Goal: Task Accomplishment & Management: Complete application form

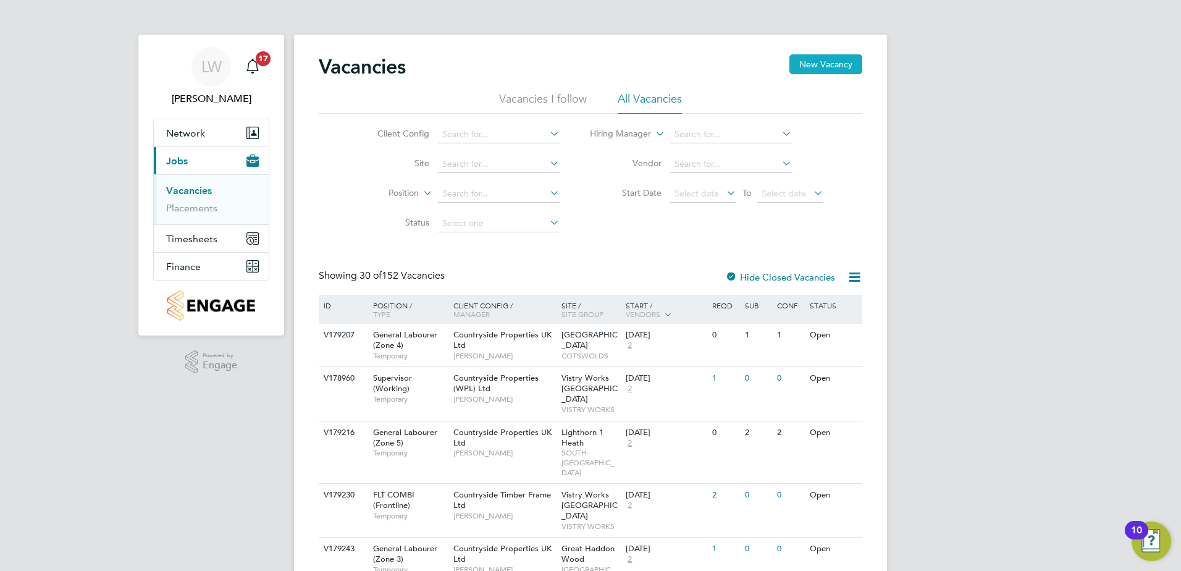
click at [833, 55] on button "New Vacancy" at bounding box center [826, 64] width 73 height 20
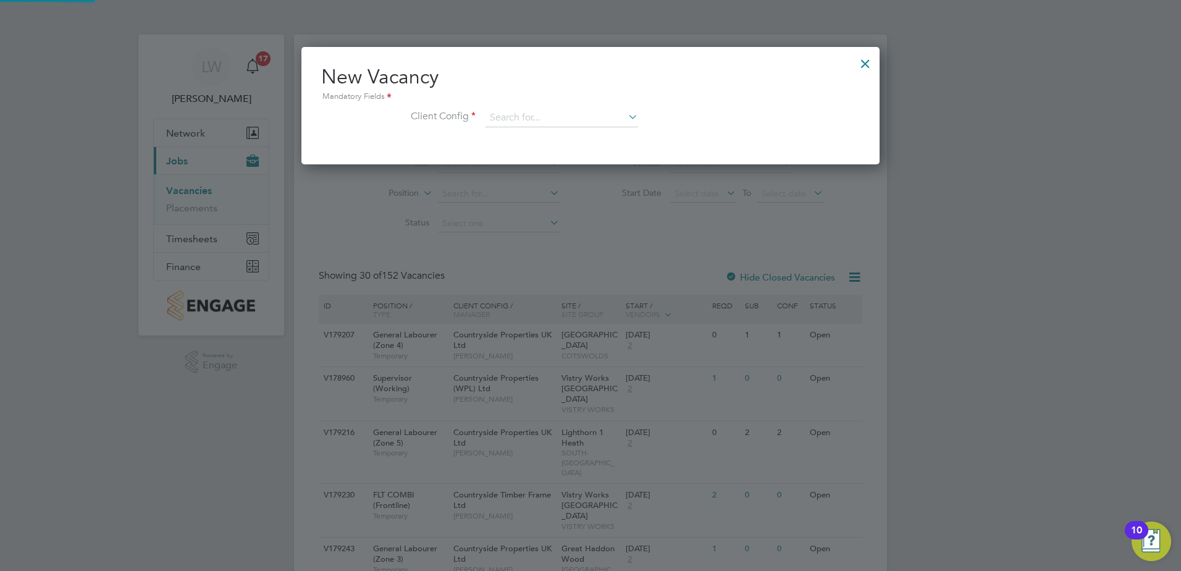
scroll to position [117, 579]
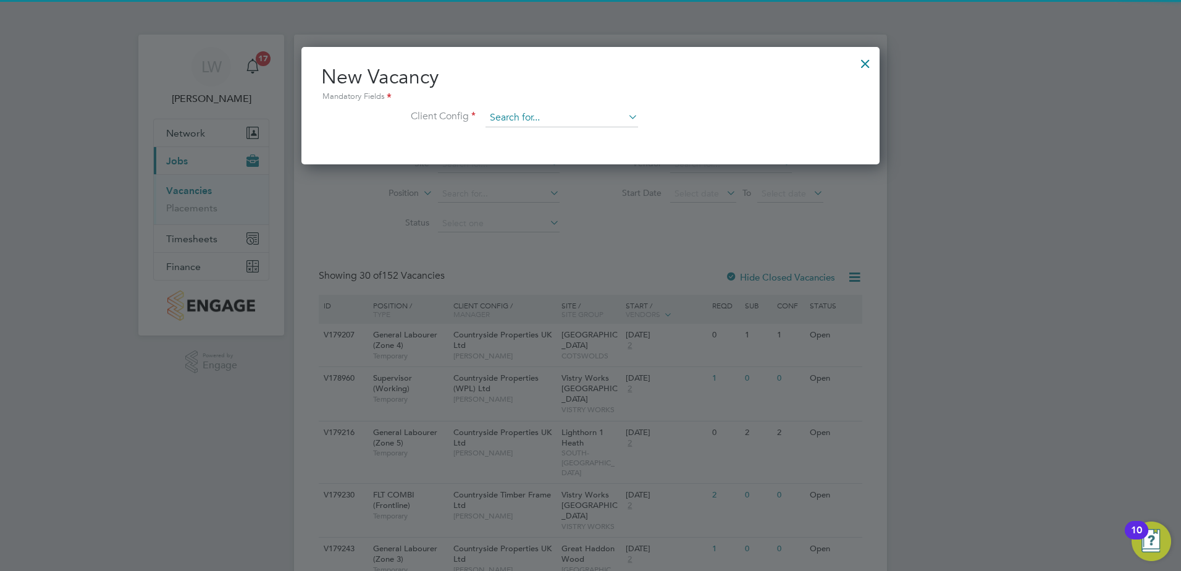
click at [593, 117] on input at bounding box center [562, 118] width 153 height 19
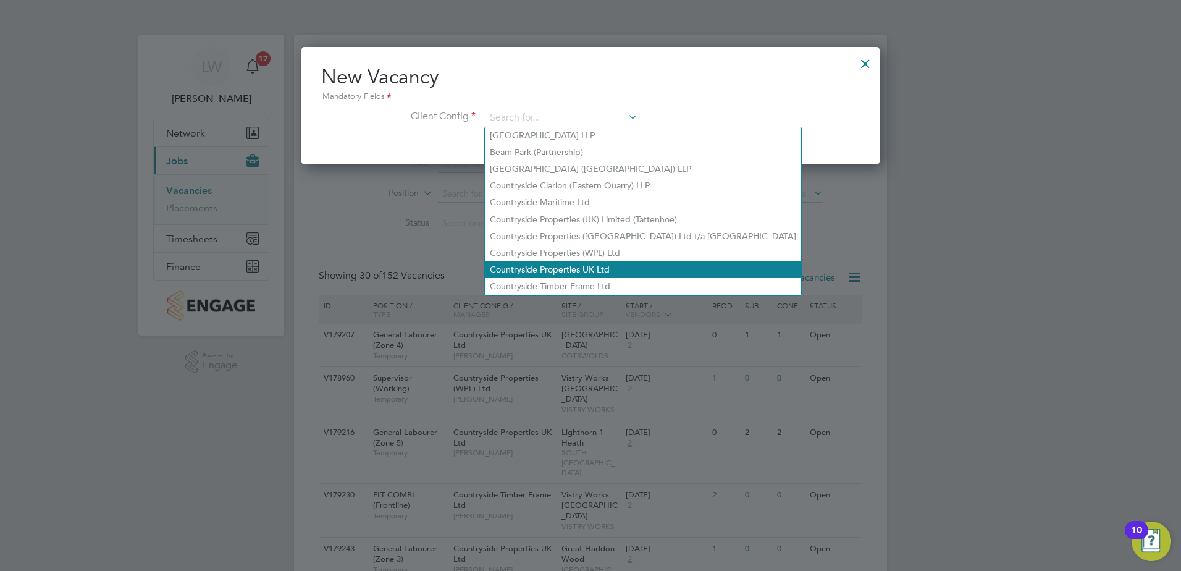
click at [569, 261] on li "Countryside Properties UK Ltd" at bounding box center [643, 269] width 316 height 17
type input "Countryside Properties UK Ltd"
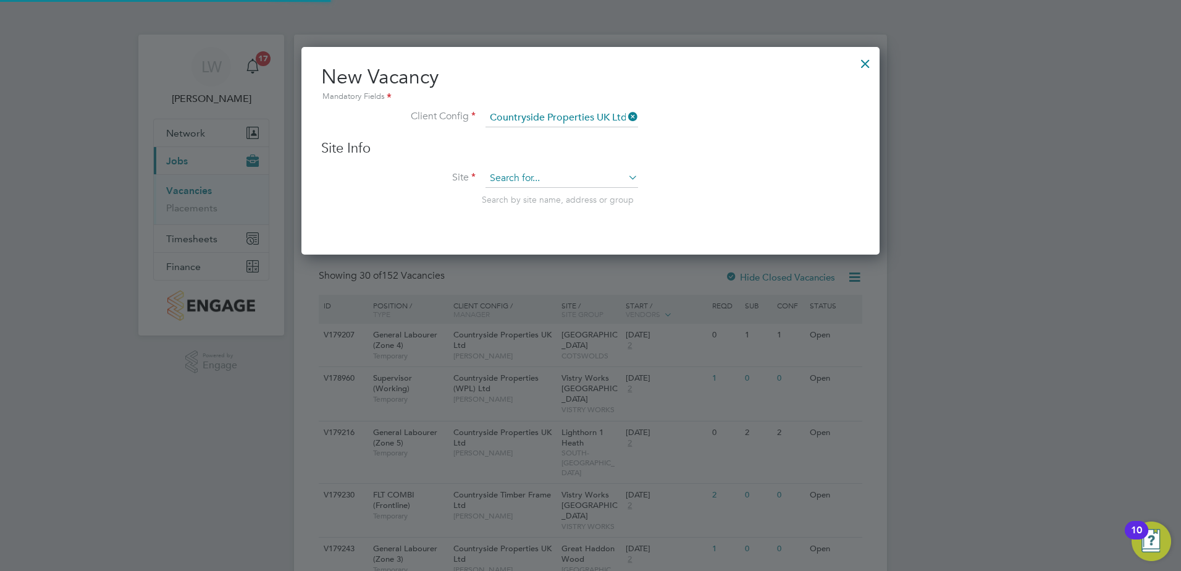
scroll to position [209, 579]
click at [554, 165] on div "Site Info Site Search by site name, address or group" at bounding box center [590, 185] width 539 height 91
click at [552, 183] on input at bounding box center [562, 178] width 153 height 19
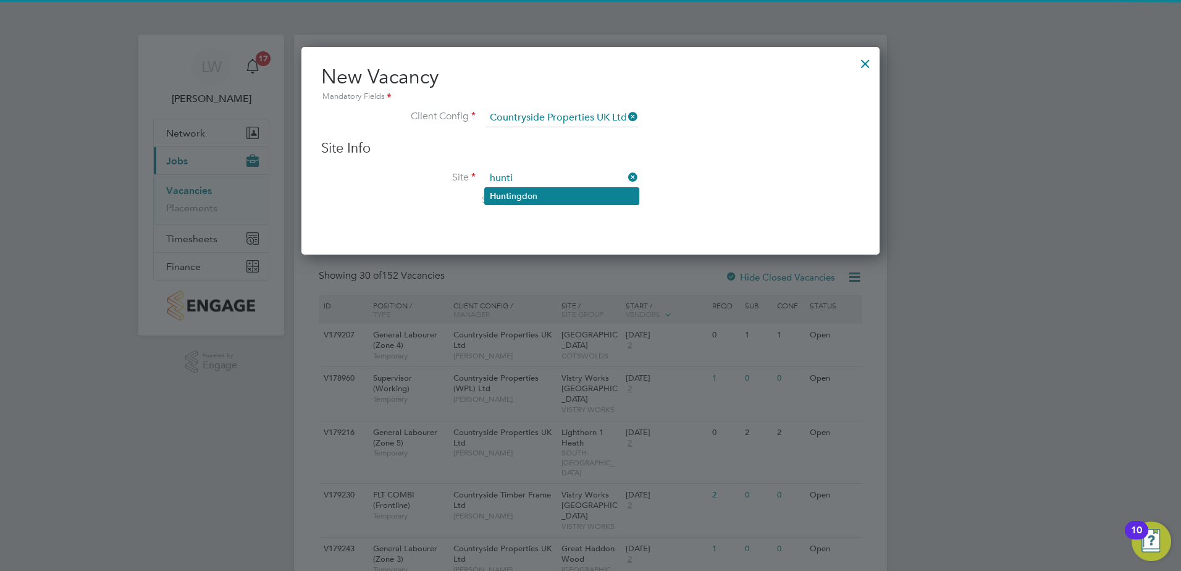
click at [565, 192] on li "Hunti ngdon" at bounding box center [562, 196] width 154 height 17
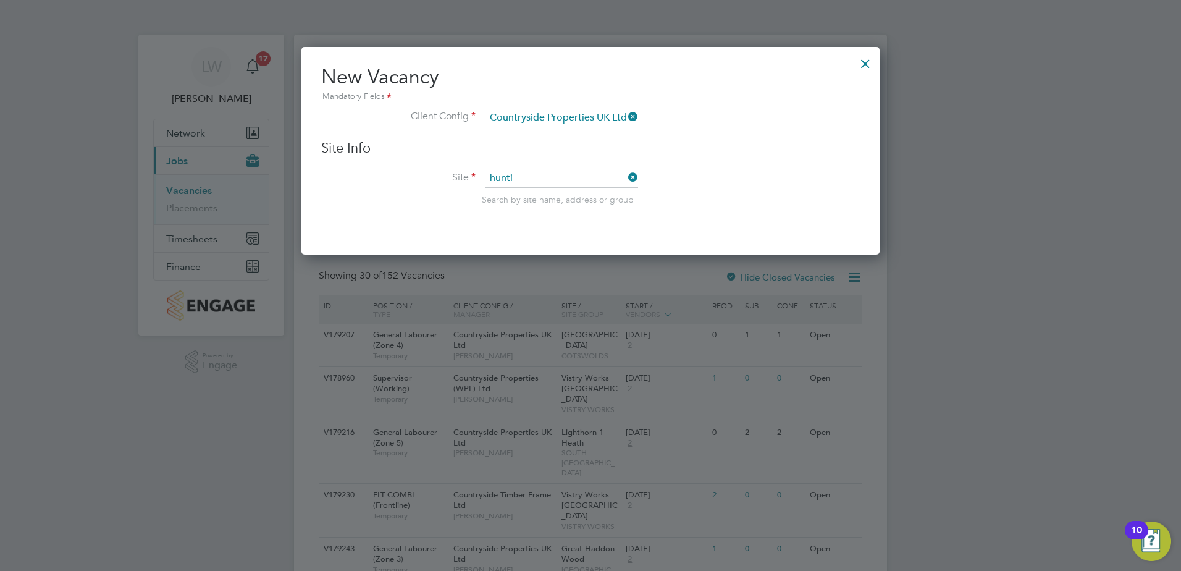
type input "Huntingdon"
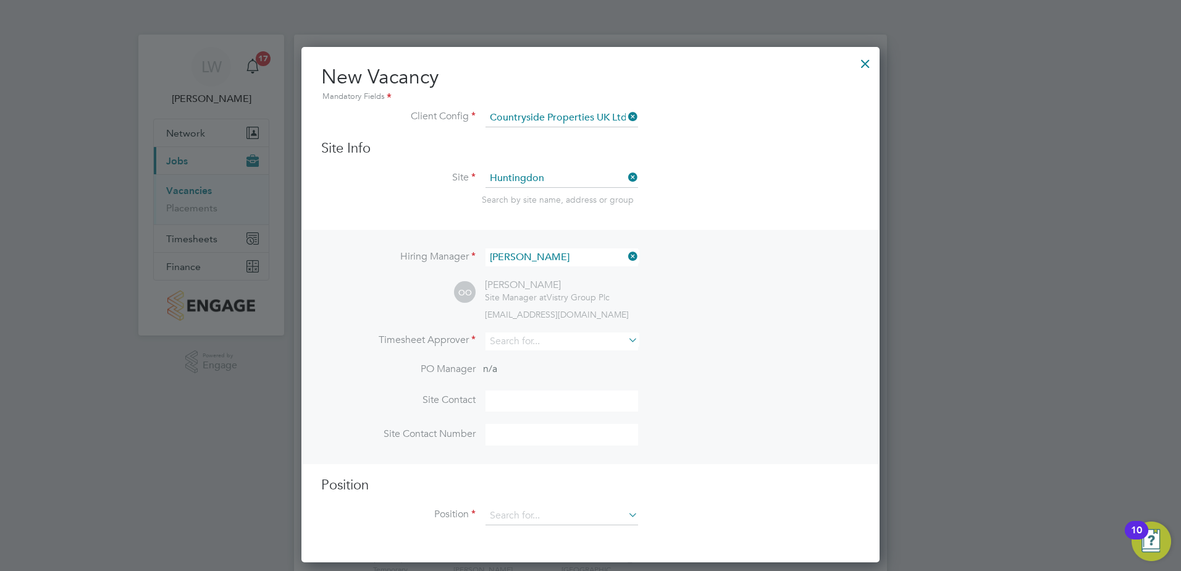
scroll to position [517, 579]
click at [518, 336] on input at bounding box center [562, 341] width 153 height 18
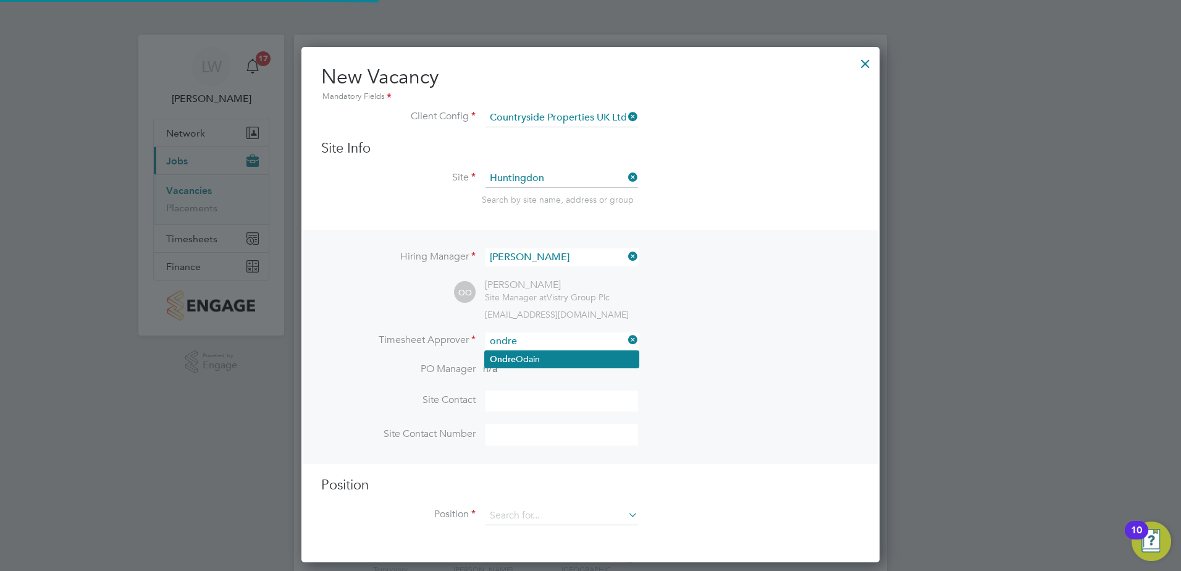
click at [536, 352] on li "[PERSON_NAME]" at bounding box center [562, 359] width 154 height 17
type input "[PERSON_NAME]"
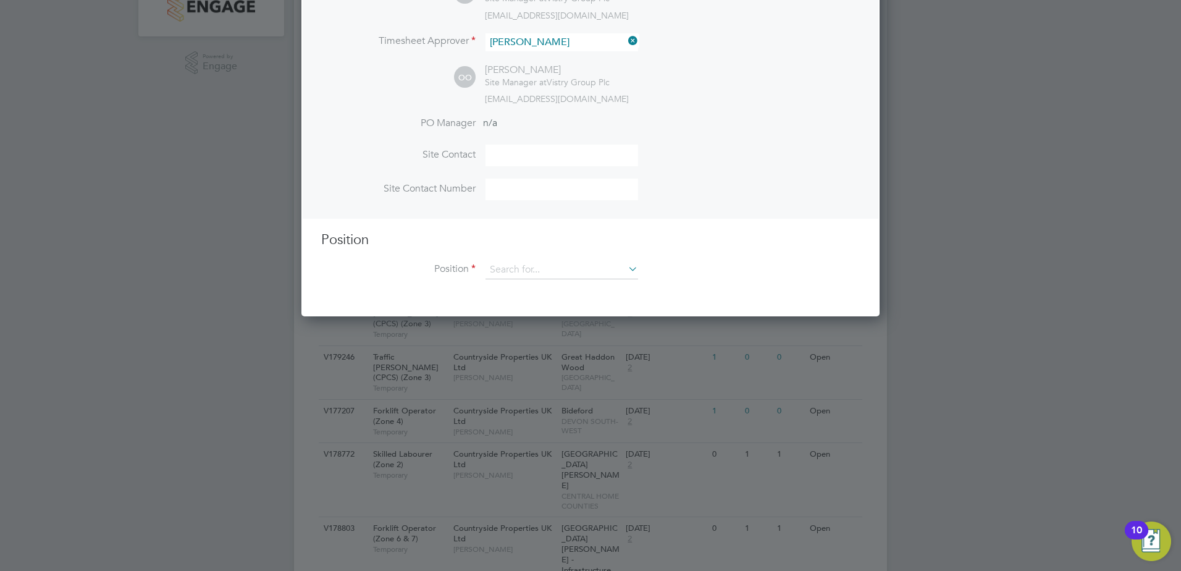
scroll to position [309, 0]
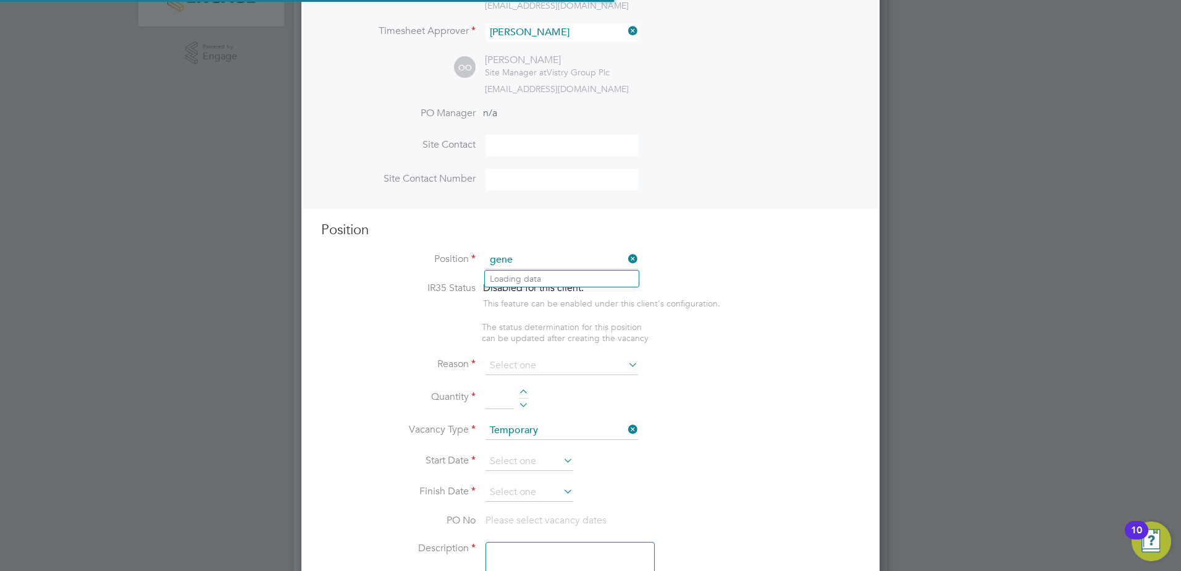
scroll to position [1781, 579]
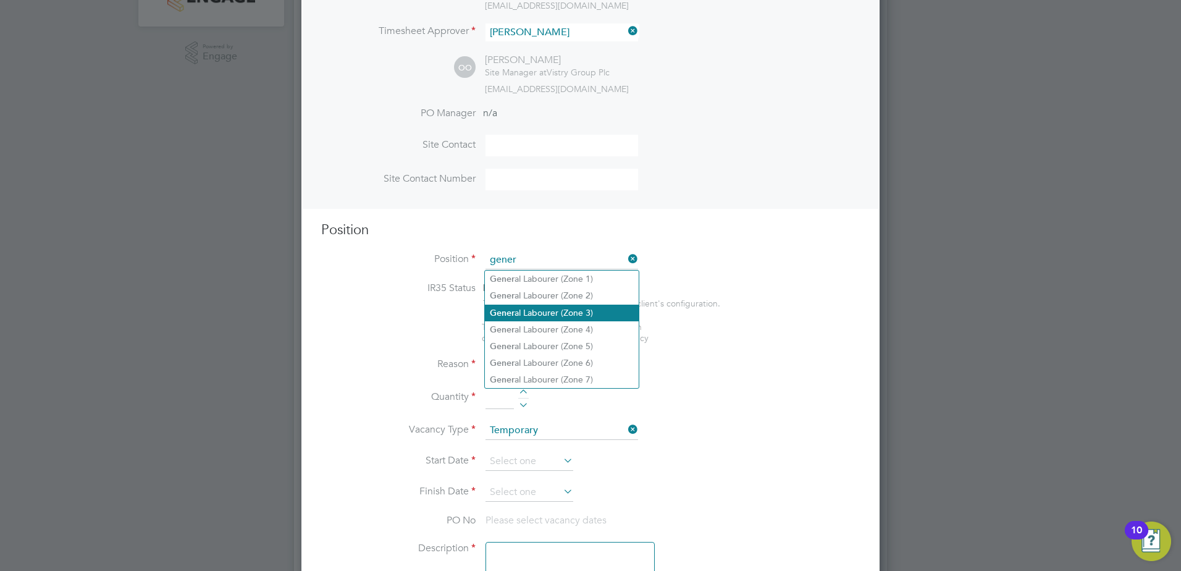
click at [558, 310] on li "Gener al Labourer (Zone 3)" at bounding box center [562, 313] width 154 height 17
type input "General Labourer (Zone 3)"
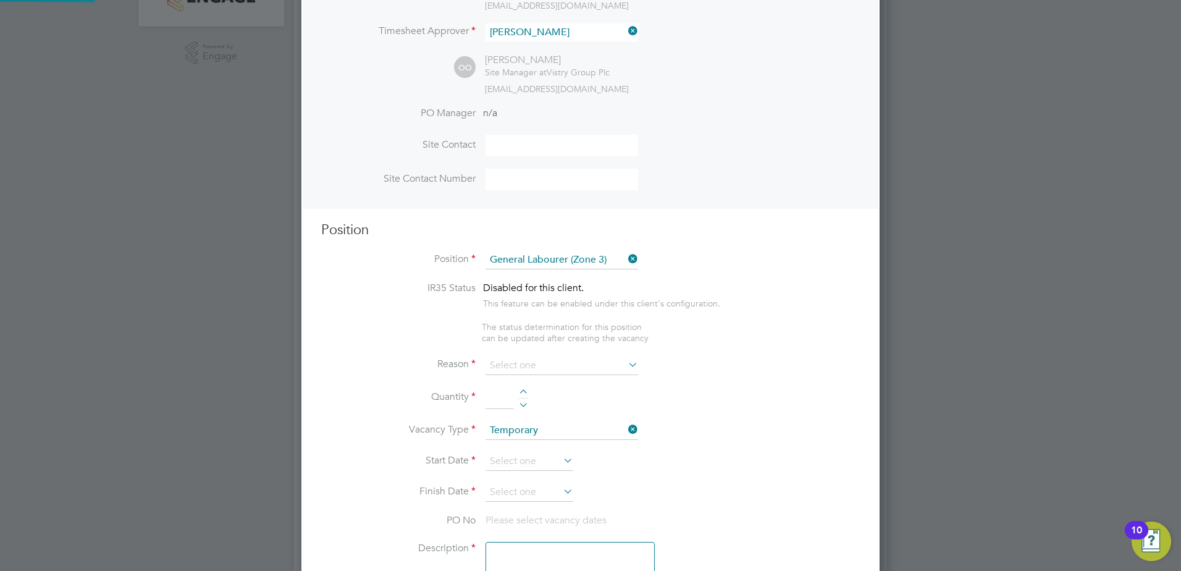
type textarea "- General labouring duties - Supporting the trades on site - Moving materials a…"
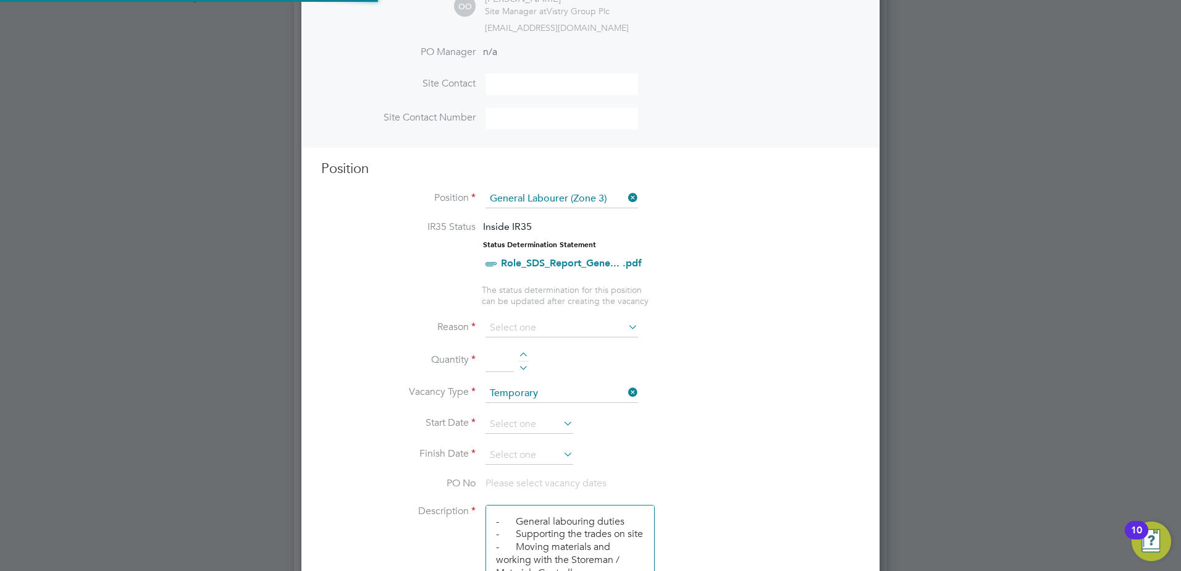
scroll to position [36, 65]
click at [562, 322] on input at bounding box center [562, 327] width 153 height 19
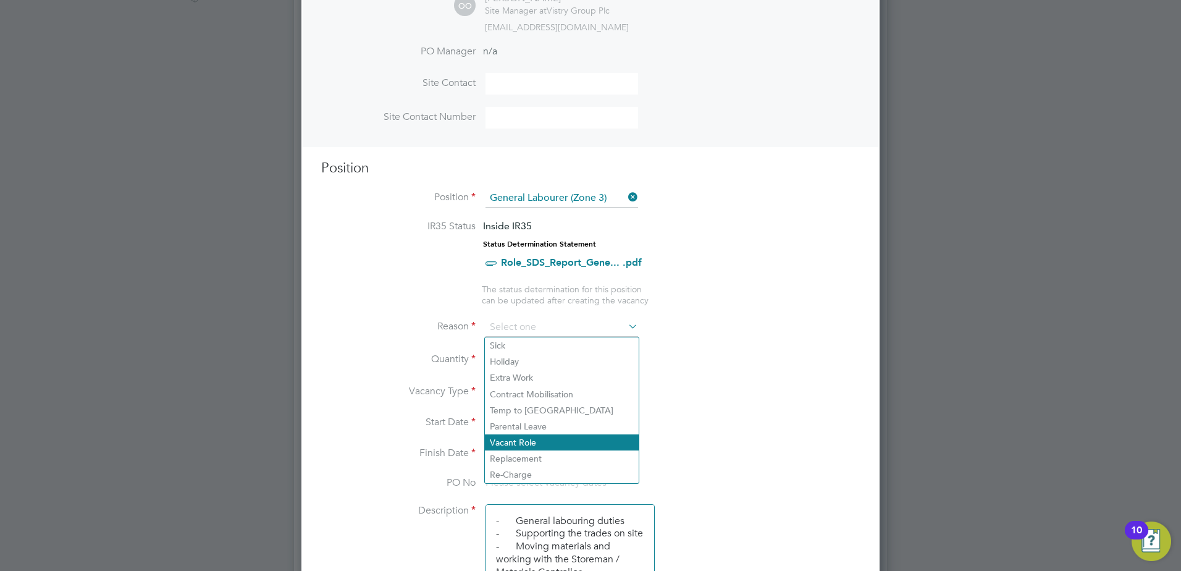
click at [536, 437] on li "Vacant Role" at bounding box center [562, 442] width 154 height 16
type input "Vacant Role"
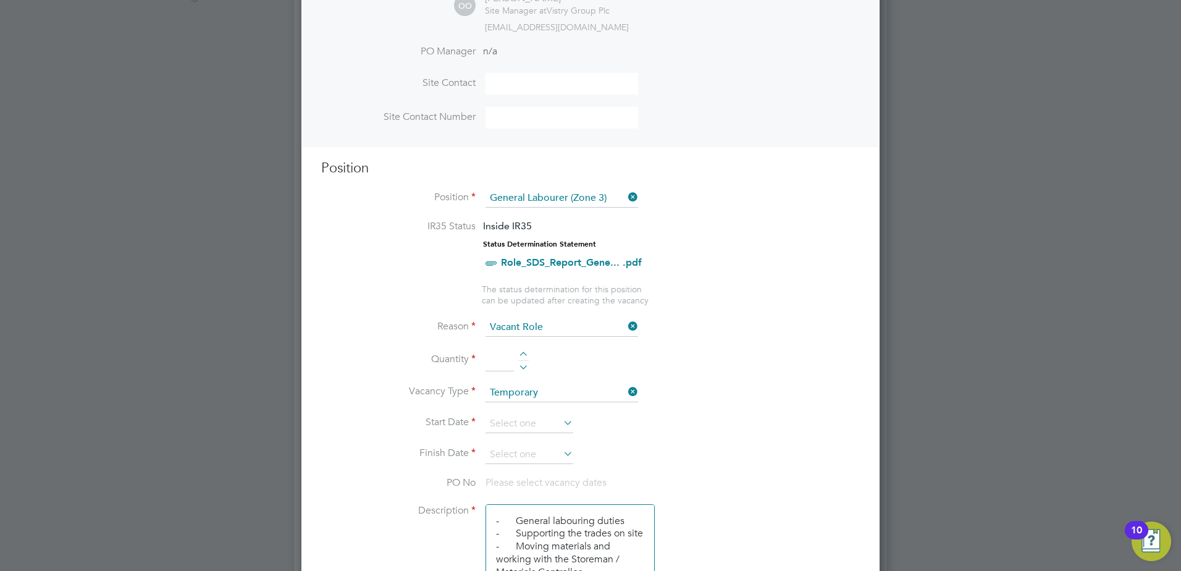
click at [524, 356] on div at bounding box center [523, 356] width 11 height 9
type input "1"
click at [530, 419] on input at bounding box center [530, 424] width 88 height 19
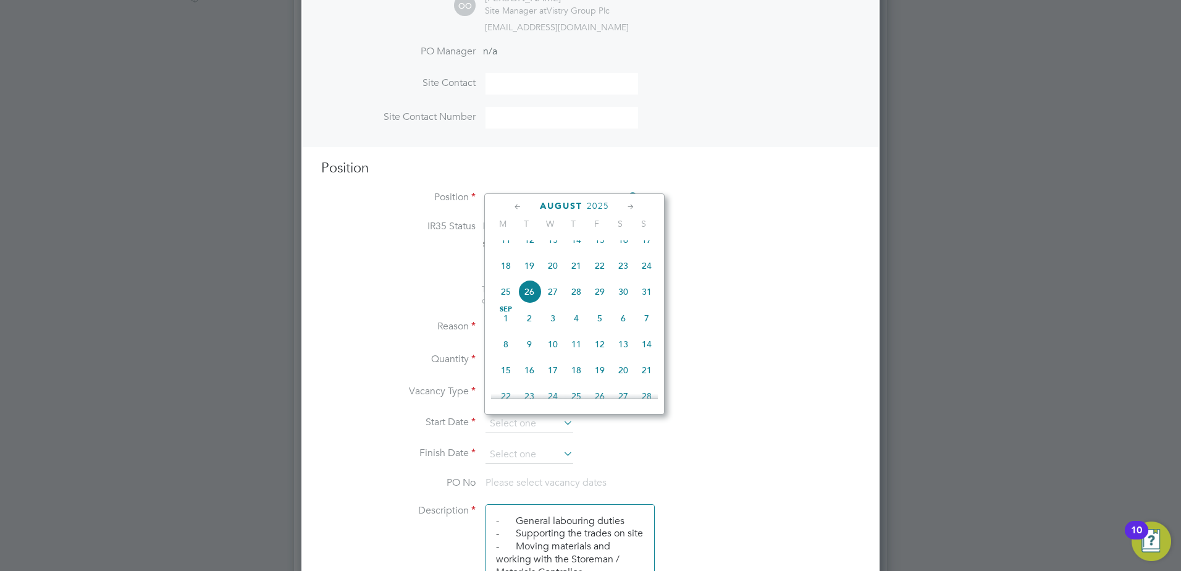
click at [554, 303] on span "27" at bounding box center [552, 291] width 23 height 23
type input "[DATE]"
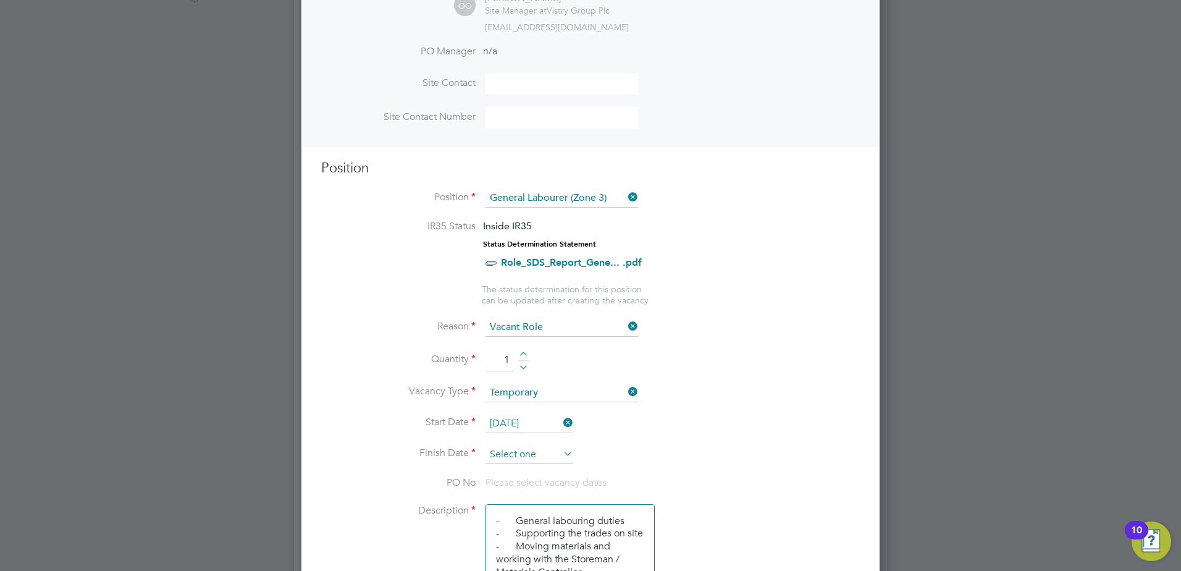
click at [525, 459] on input at bounding box center [530, 455] width 88 height 19
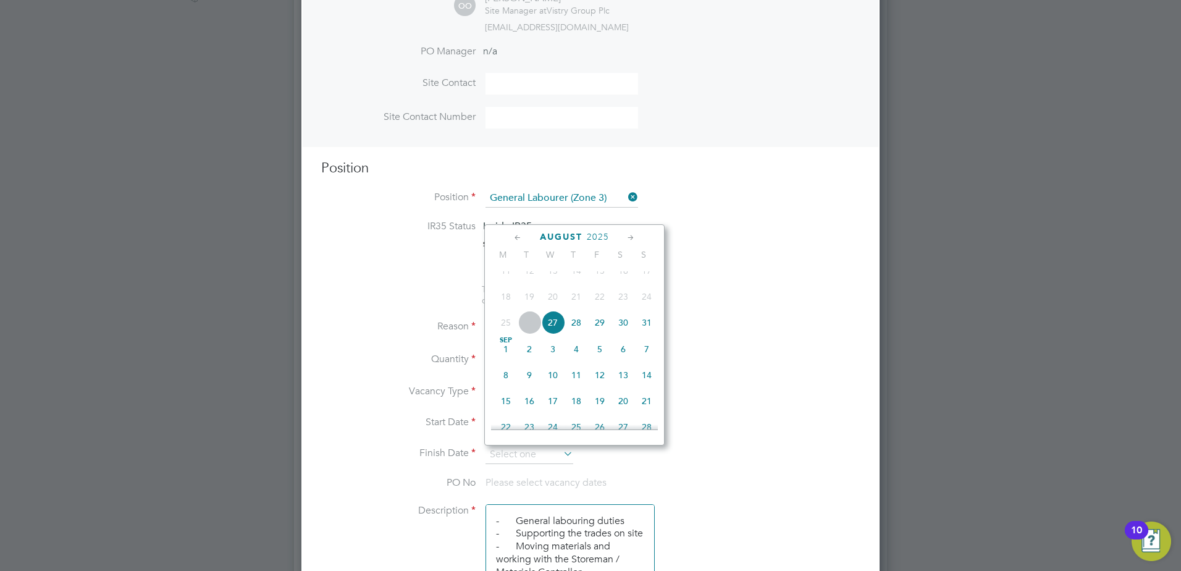
click at [628, 240] on icon at bounding box center [631, 238] width 12 height 14
click at [585, 329] on div "[DATE] 2 3 4 5 6 7 8 9 10 11 12 13 14 15 16 17 18 19 20 21 22 23 24 25 26 27 28…" at bounding box center [582, 317] width 182 height 130
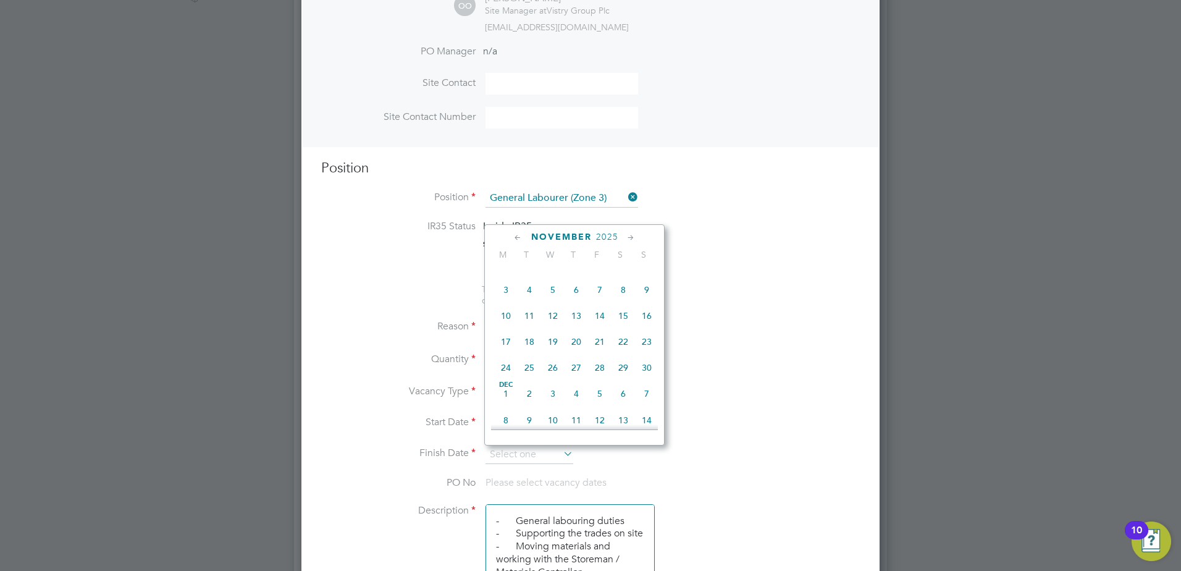
click at [560, 356] on div "[DATE] 2 3 4 5 6 7 8 9 10 11 12 13 14 15 16 17 18 19 20 21 22 23 24 25 26 27 28…" at bounding box center [582, 317] width 182 height 130
click at [555, 353] on span "19" at bounding box center [552, 341] width 23 height 23
type input "[DATE]"
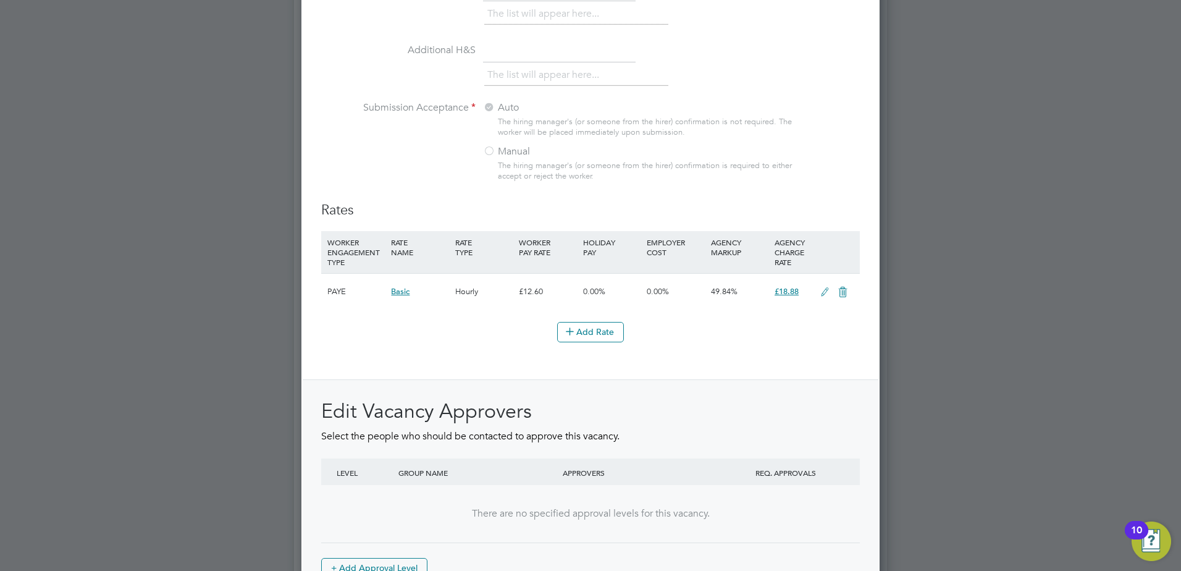
scroll to position [1363, 0]
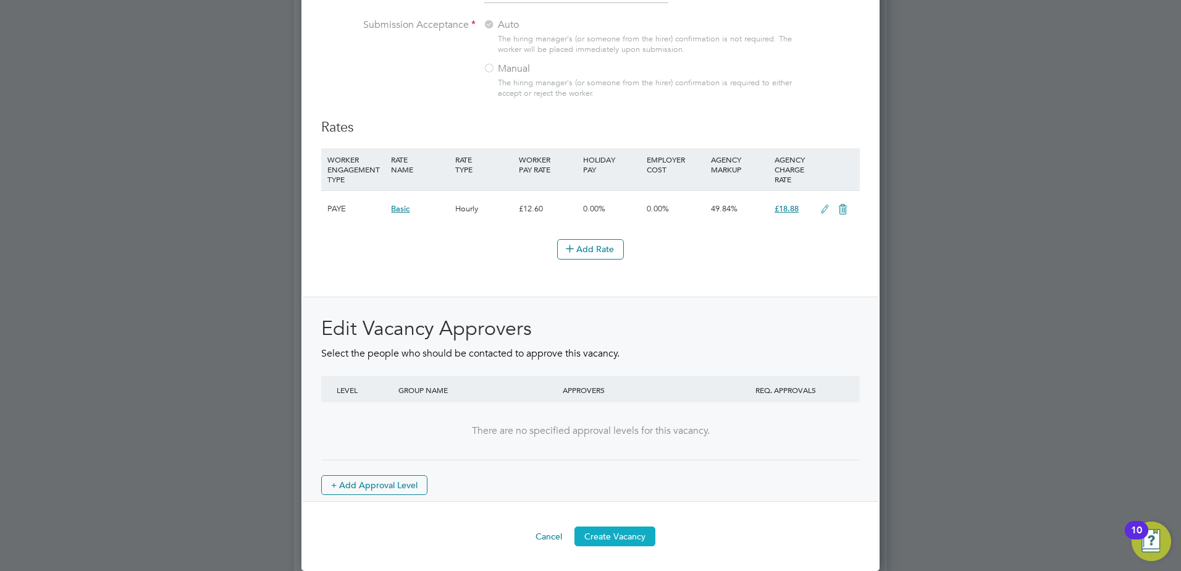
click at [624, 539] on button "Create Vacancy" at bounding box center [615, 536] width 81 height 20
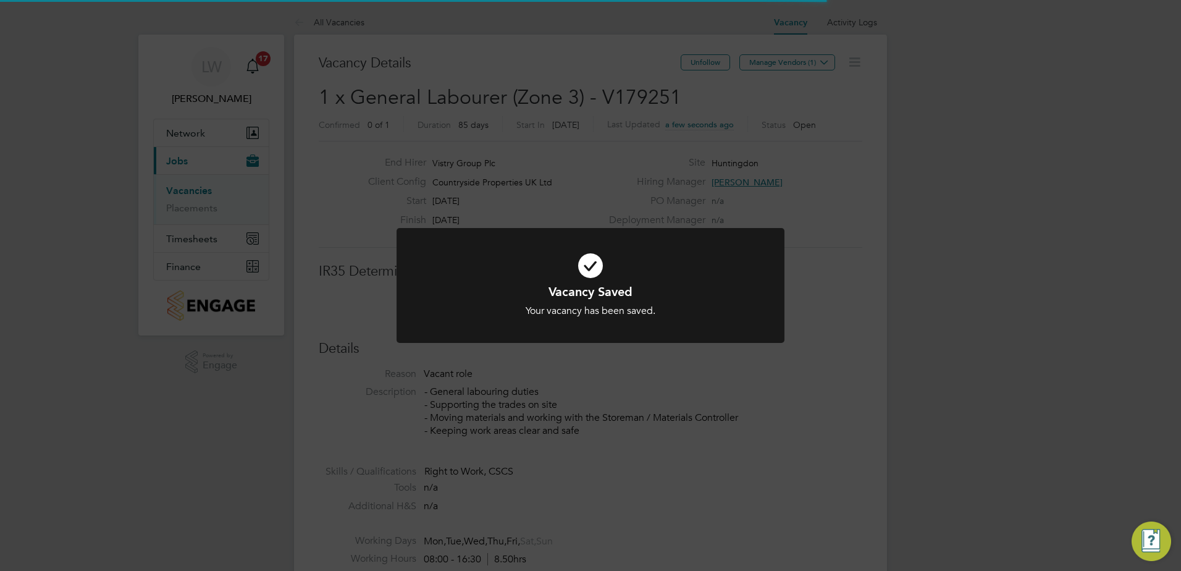
drag, startPoint x: 718, startPoint y: 132, endPoint x: 736, endPoint y: 108, distance: 30.5
click at [719, 131] on div "Vacancy Saved Your vacancy has been saved. Cancel Okay" at bounding box center [590, 285] width 1181 height 571
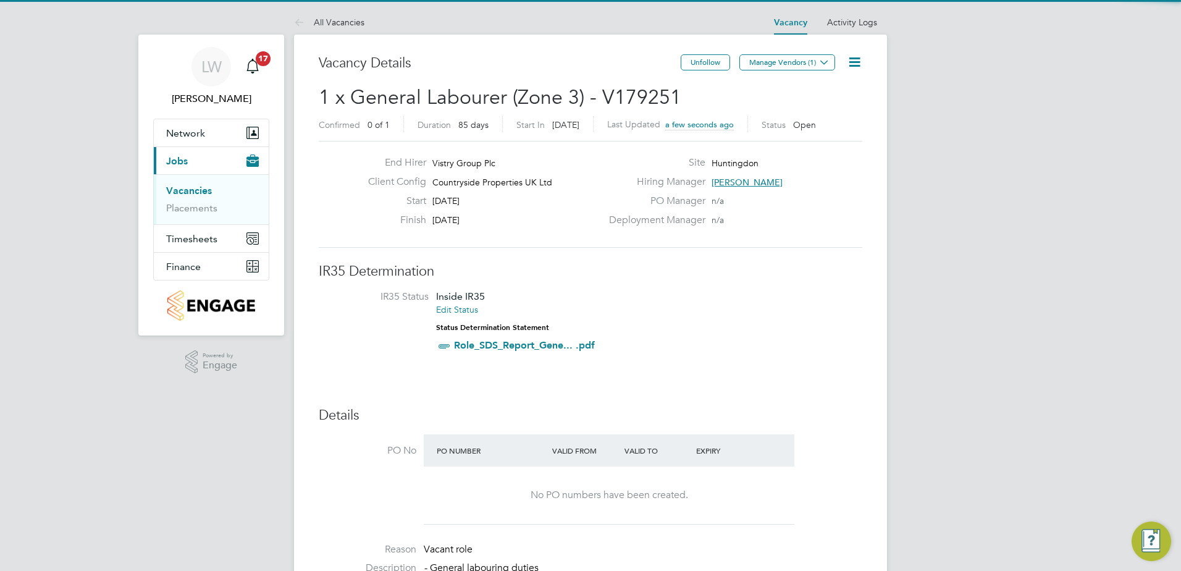
click at [805, 57] on button "Manage Vendors (1)" at bounding box center [788, 62] width 96 height 16
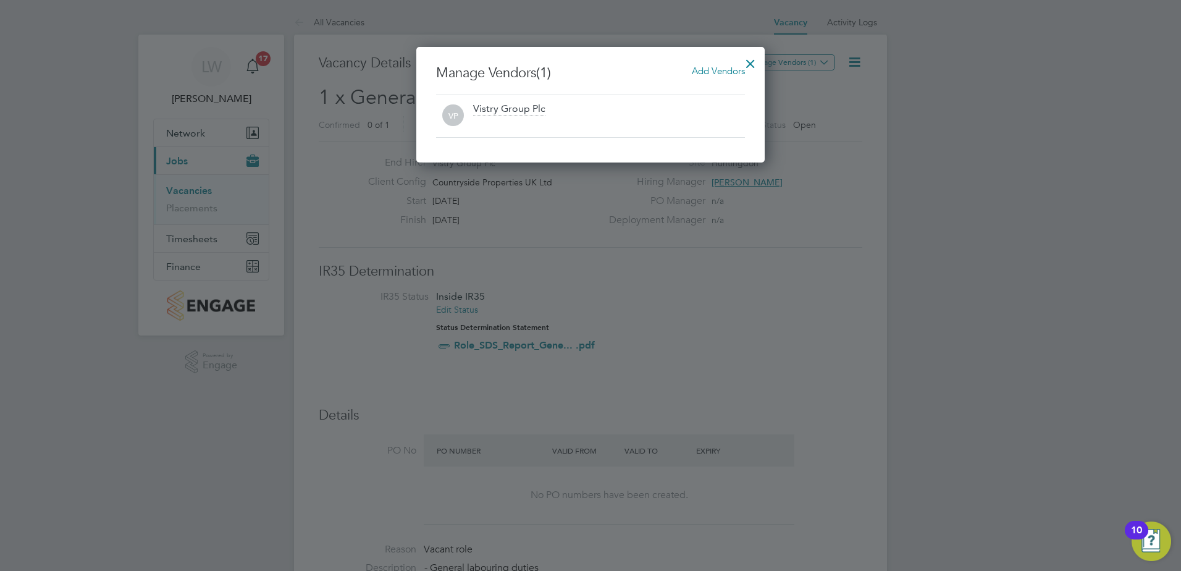
click at [709, 62] on div "Manage Vendors (1) Add Vendors VP Vistry Group Plc" at bounding box center [590, 105] width 349 height 116
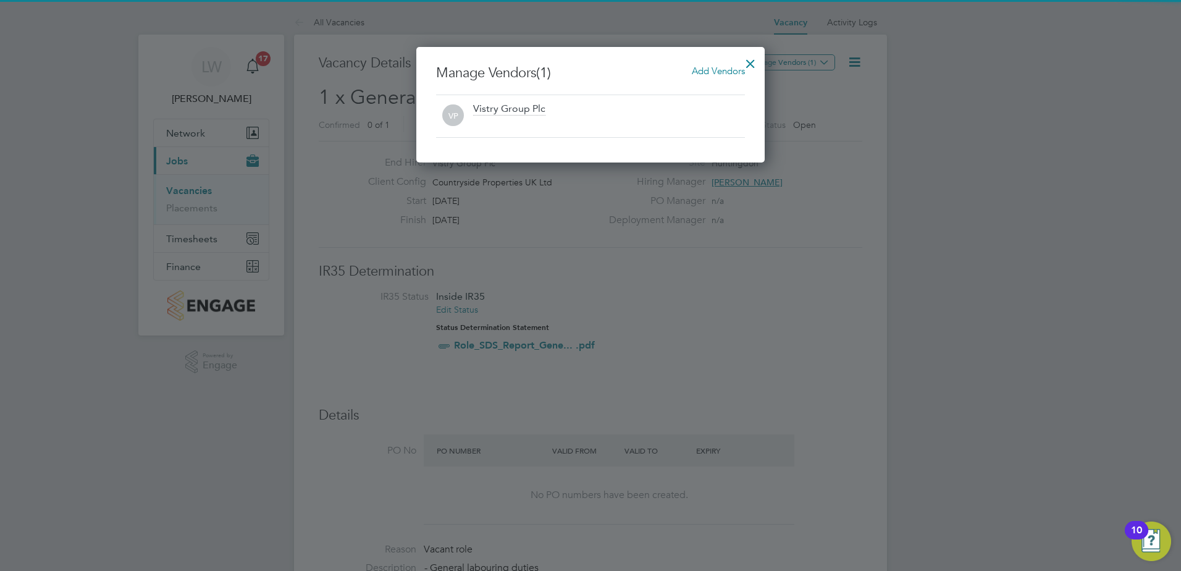
click at [688, 74] on h3 "Manage Vendors (1) Add Vendors" at bounding box center [590, 73] width 309 height 18
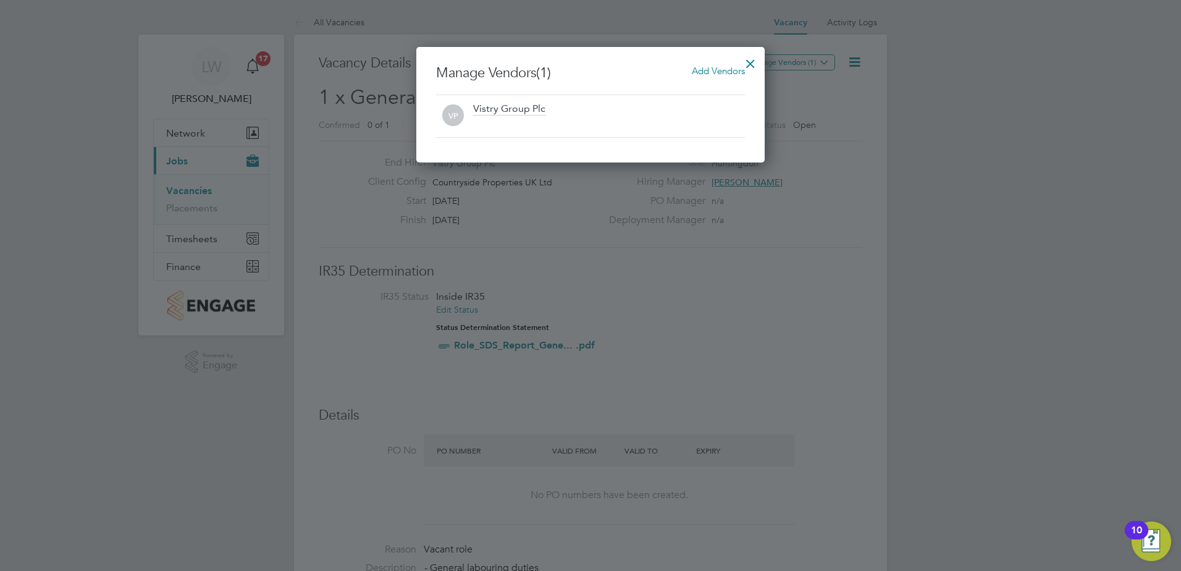
drag, startPoint x: 702, startPoint y: 69, endPoint x: 619, endPoint y: 87, distance: 84.6
click at [696, 70] on span "Add Vendors" at bounding box center [718, 71] width 53 height 12
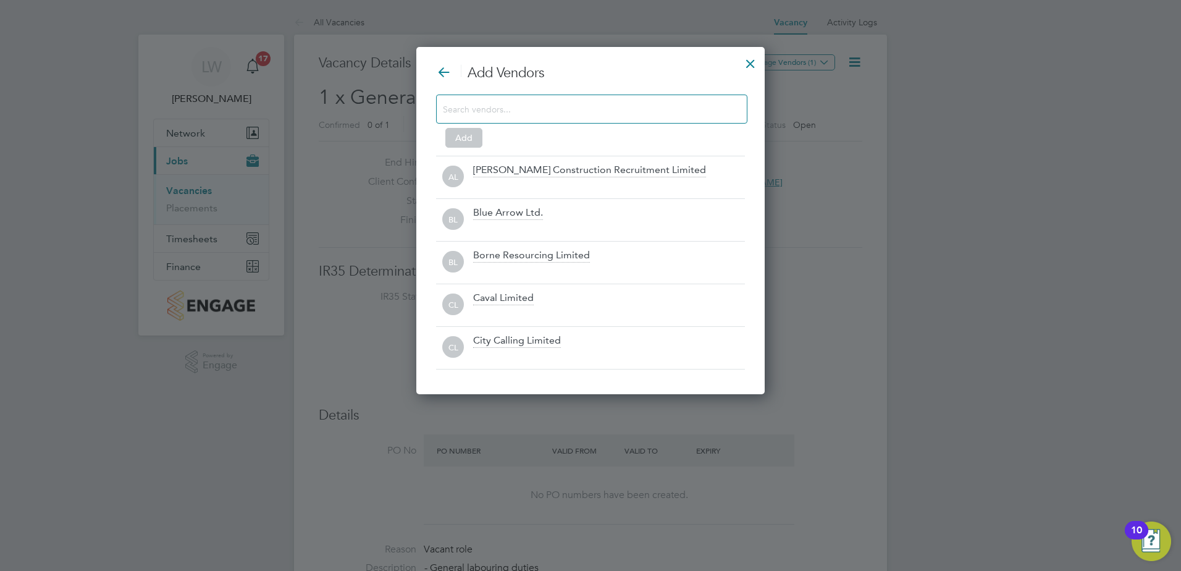
click at [554, 111] on input at bounding box center [582, 109] width 278 height 16
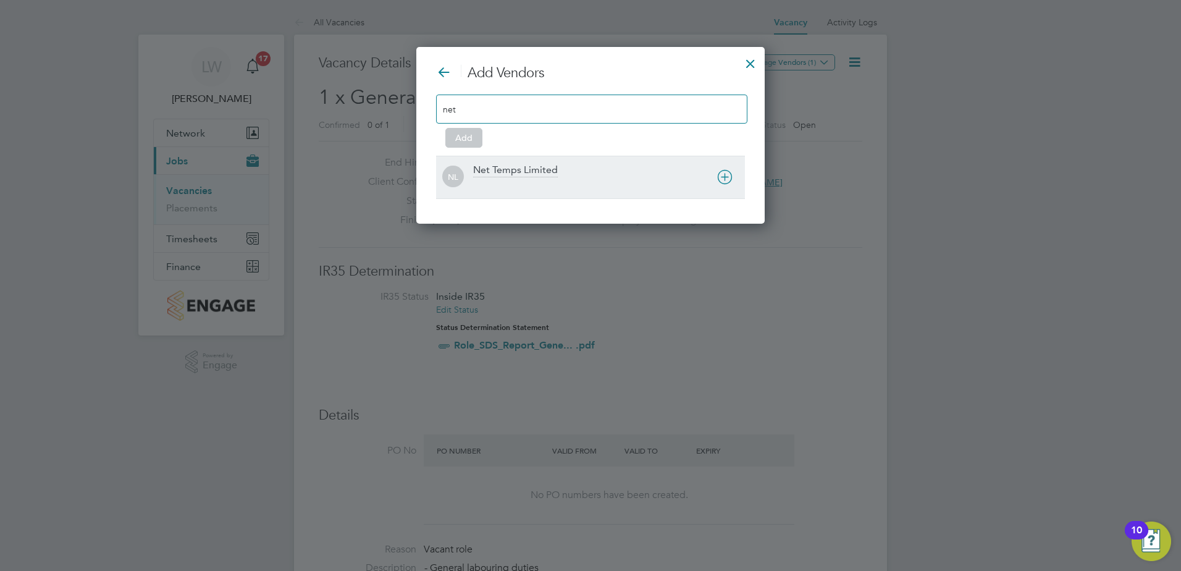
type input "net"
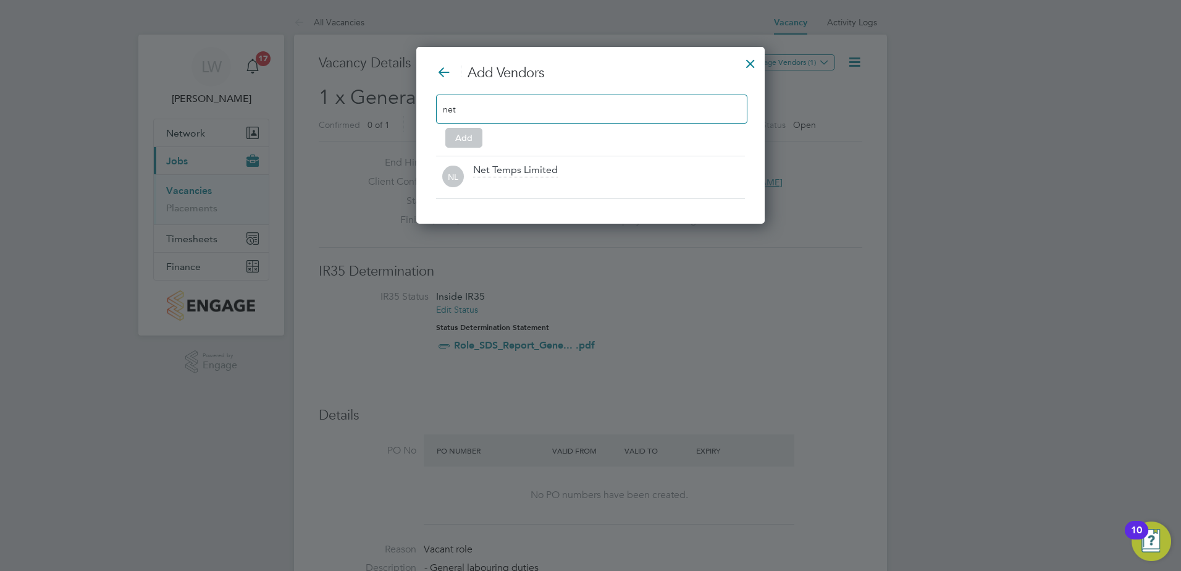
drag, startPoint x: 565, startPoint y: 166, endPoint x: 453, endPoint y: 140, distance: 115.0
click at [563, 166] on div "Net Temps Limited" at bounding box center [609, 177] width 272 height 27
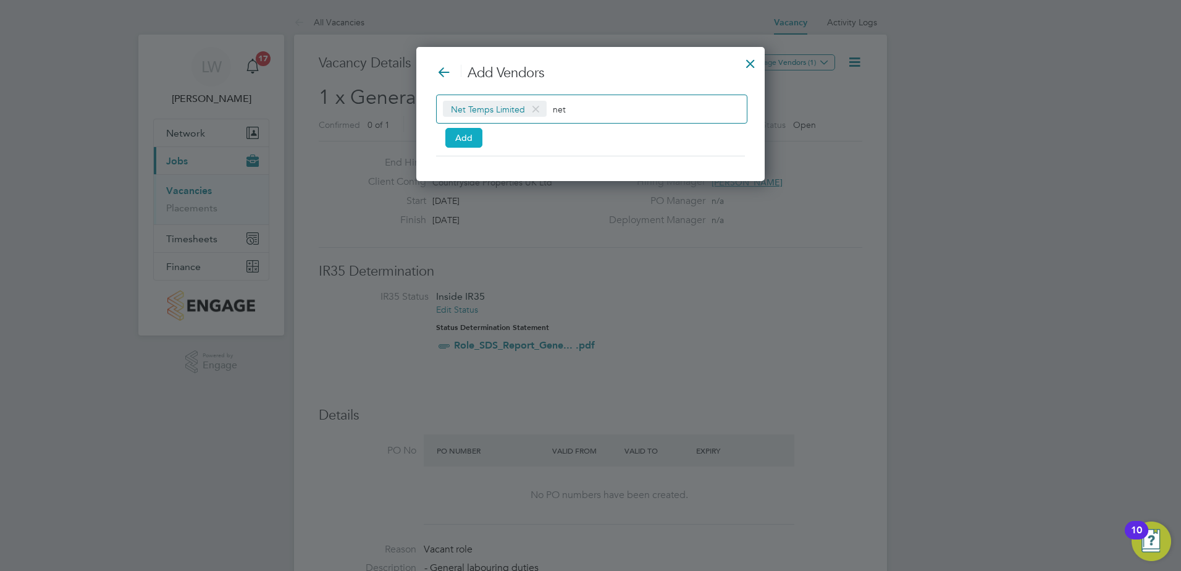
click at [449, 128] on button "Add" at bounding box center [464, 138] width 37 height 20
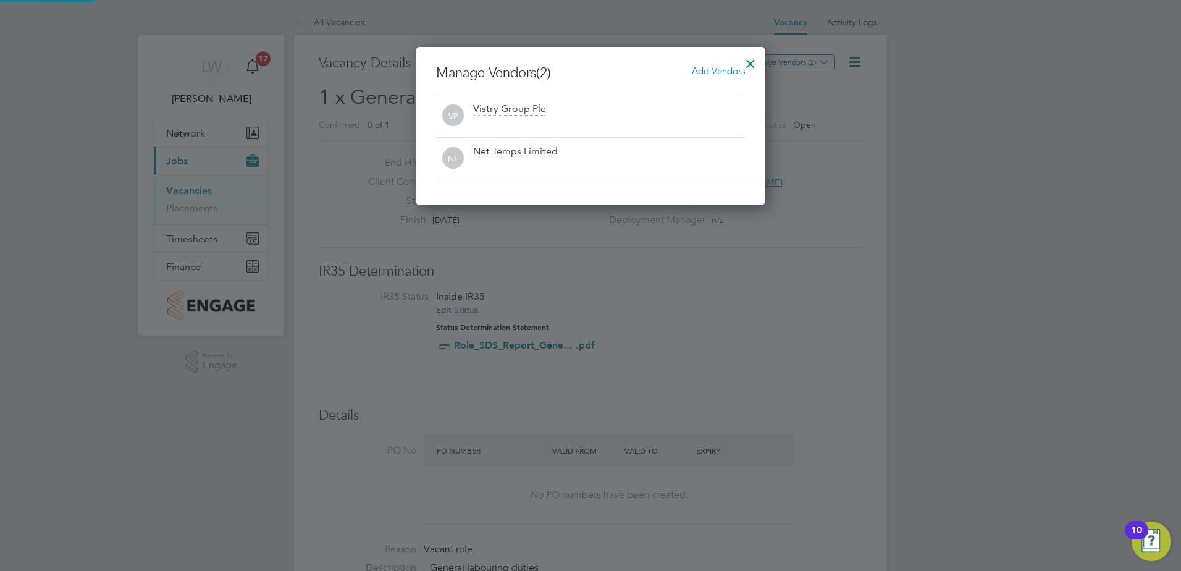
click at [457, 132] on div "VP Vistry Group Plc" at bounding box center [590, 116] width 309 height 43
drag, startPoint x: 753, startPoint y: 57, endPoint x: 773, endPoint y: 1, distance: 59.8
click at [754, 57] on div at bounding box center [751, 60] width 22 height 22
